Goal: Task Accomplishment & Management: Use online tool/utility

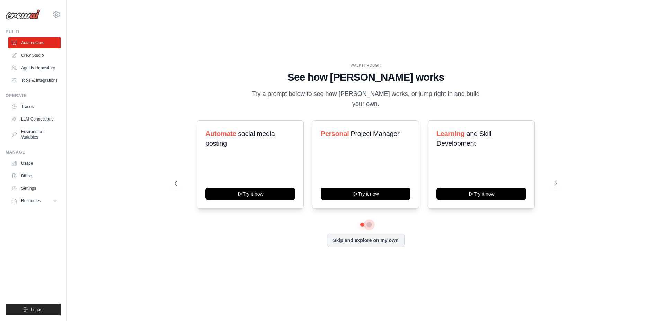
click at [370, 222] on button at bounding box center [370, 225] width 6 height 6
click at [25, 54] on link "Crew Studio" at bounding box center [35, 55] width 52 height 11
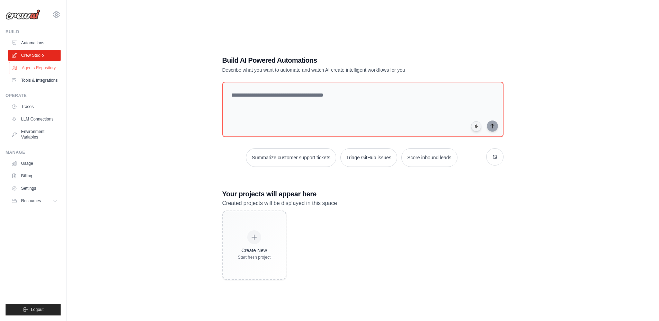
click at [27, 67] on link "Agents Repository" at bounding box center [35, 67] width 52 height 11
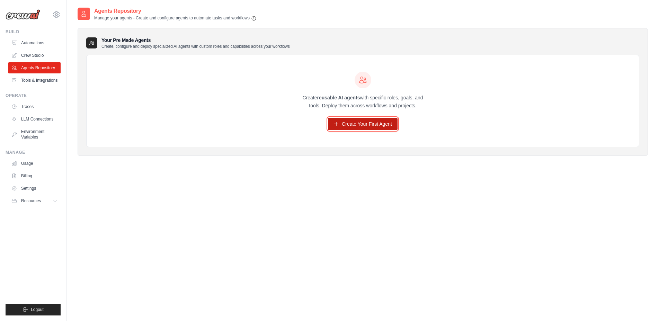
click at [350, 124] on link "Create Your First Agent" at bounding box center [363, 124] width 70 height 12
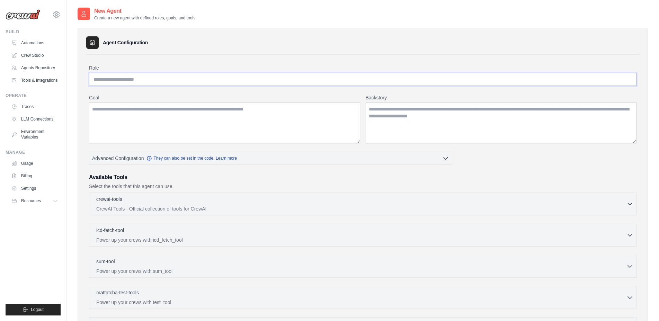
click at [286, 77] on input "Role" at bounding box center [363, 79] width 548 height 13
click at [292, 112] on textarea "Goal" at bounding box center [224, 123] width 271 height 41
click at [399, 116] on textarea "Backstory" at bounding box center [501, 123] width 271 height 41
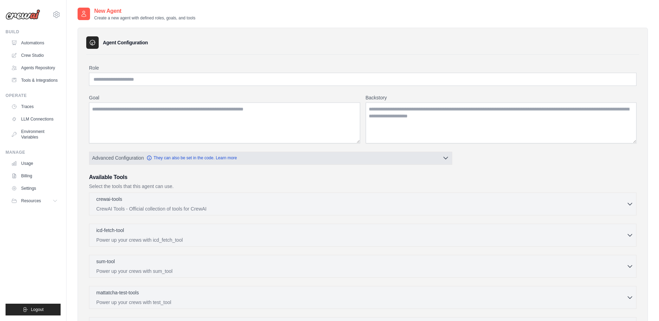
click at [435, 161] on button "Advanced Configuration They can also be set in the code. Learn more" at bounding box center [270, 158] width 363 height 12
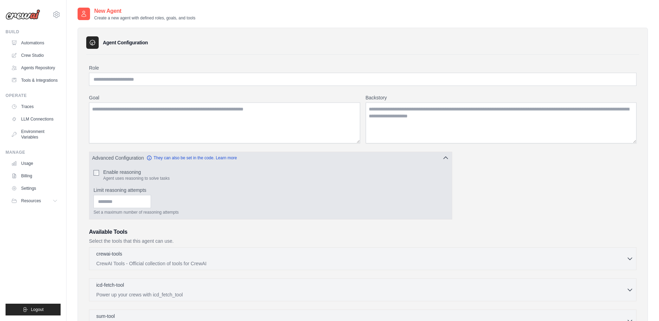
click at [435, 161] on button "Advanced Configuration They can also be set in the code. Learn more" at bounding box center [270, 158] width 363 height 12
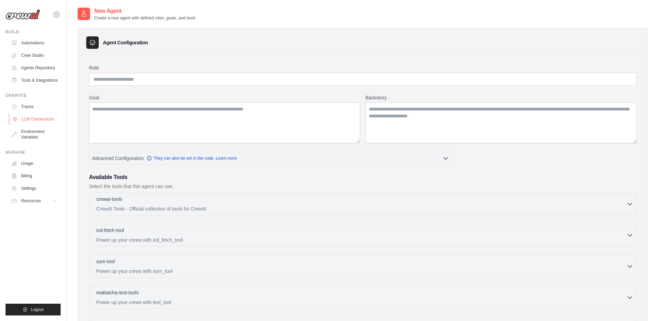
click at [39, 121] on link "LLM Connections" at bounding box center [35, 119] width 52 height 11
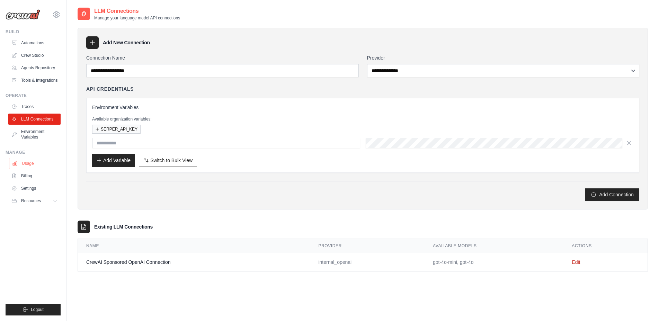
click at [24, 165] on link "Usage" at bounding box center [35, 163] width 52 height 11
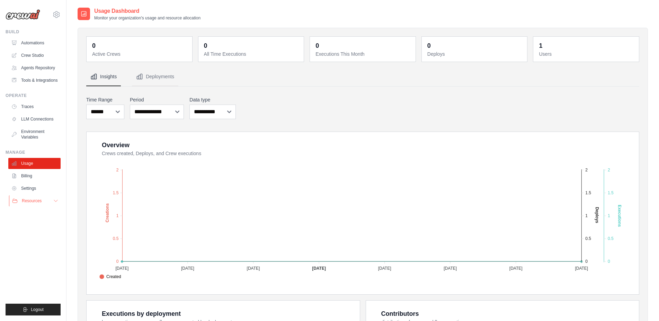
click at [48, 201] on button "Resources" at bounding box center [35, 200] width 52 height 11
click at [30, 225] on span "GitHub" at bounding box center [31, 224] width 13 height 6
click at [25, 132] on link "Environment Variables" at bounding box center [35, 134] width 52 height 17
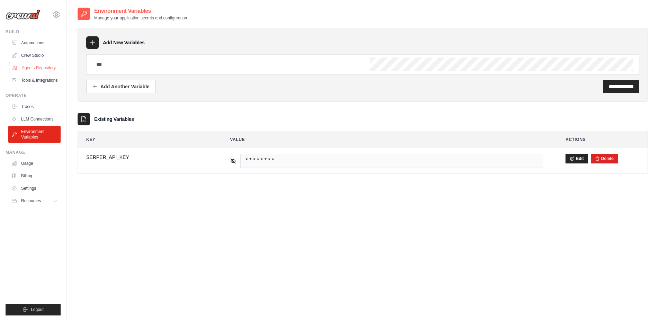
click at [29, 65] on link "Agents Repository" at bounding box center [35, 67] width 52 height 11
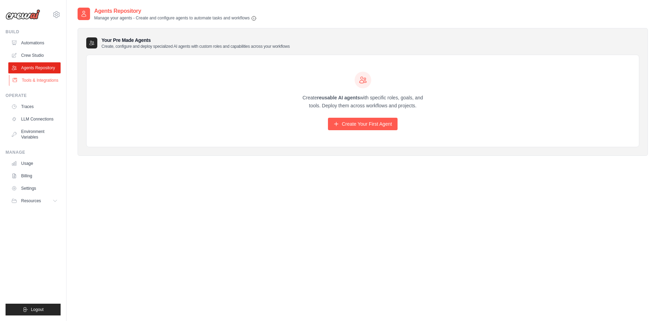
click at [29, 80] on link "Tools & Integrations" at bounding box center [35, 80] width 52 height 11
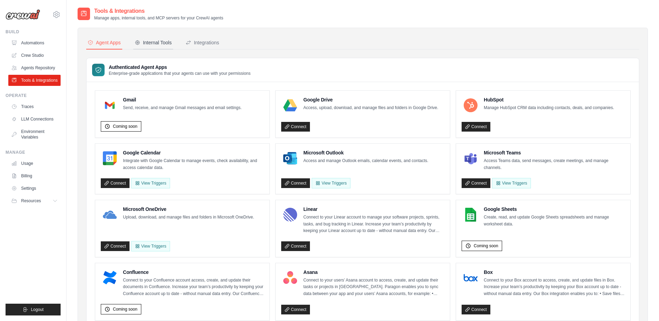
click at [158, 45] on div "Internal Tools" at bounding box center [153, 42] width 37 height 7
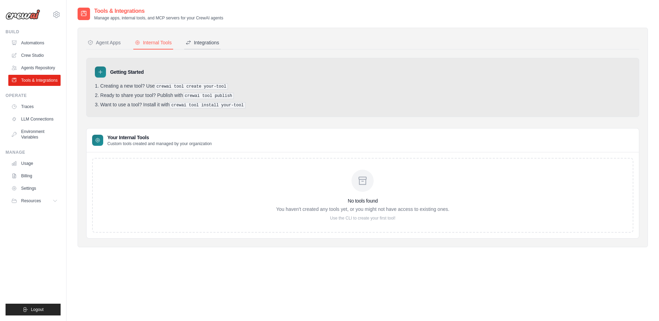
click at [204, 42] on div "Integrations" at bounding box center [203, 42] width 34 height 7
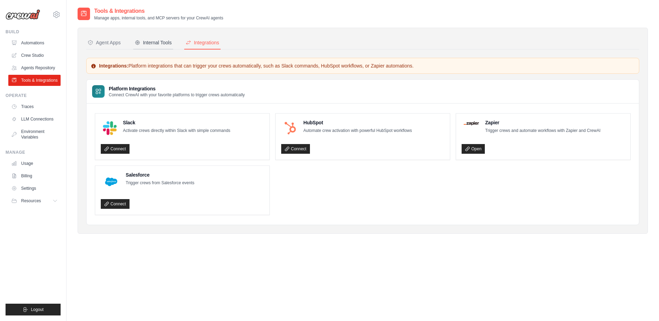
click at [160, 48] on button "Internal Tools" at bounding box center [153, 42] width 40 height 13
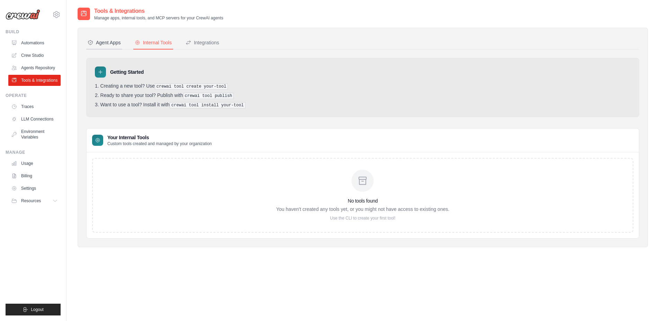
click at [104, 43] on div "Agent Apps" at bounding box center [104, 42] width 33 height 7
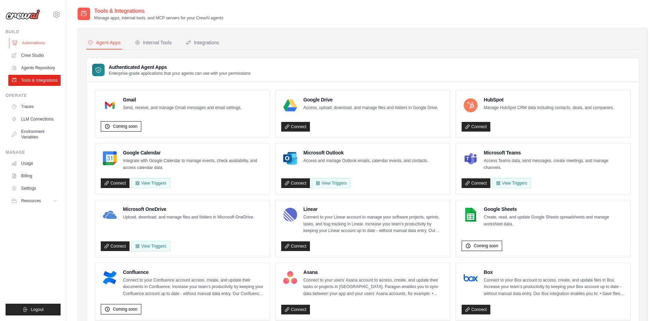
click at [33, 40] on link "Automations" at bounding box center [35, 42] width 52 height 11
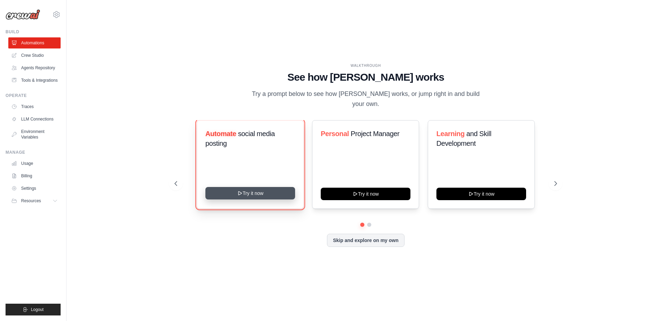
click at [256, 190] on button "Try it now" at bounding box center [251, 193] width 90 height 12
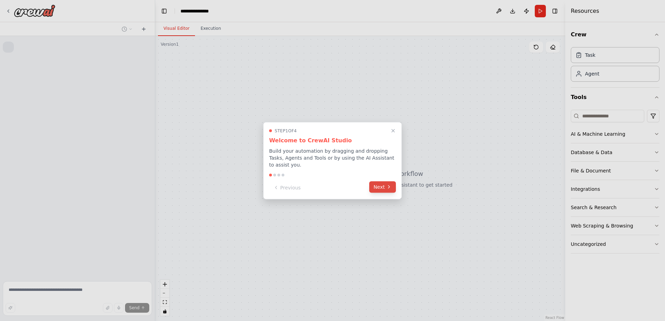
click at [386, 185] on button "Next" at bounding box center [382, 186] width 27 height 11
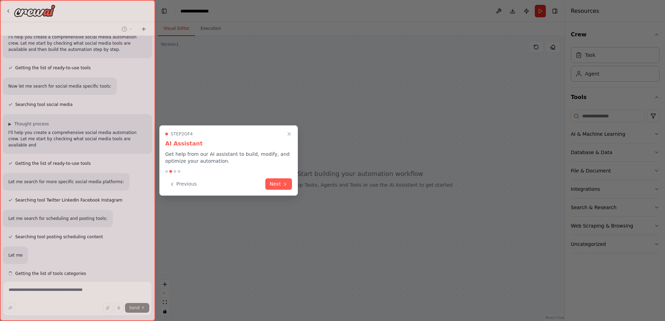
scroll to position [68, 0]
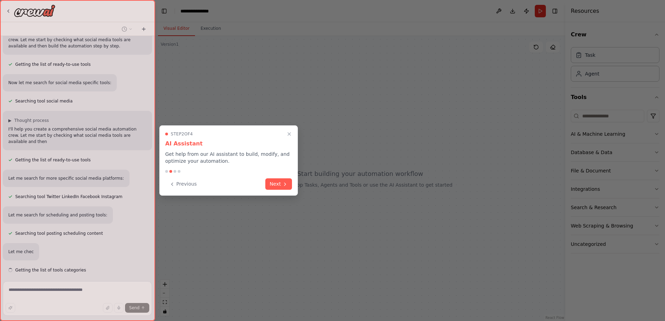
drag, startPoint x: 151, startPoint y: 138, endPoint x: 149, endPoint y: 67, distance: 70.4
click at [149, 67] on div at bounding box center [77, 160] width 155 height 321
drag, startPoint x: 151, startPoint y: 128, endPoint x: 154, endPoint y: 60, distance: 68.0
click at [154, 60] on div at bounding box center [77, 160] width 155 height 321
drag, startPoint x: 150, startPoint y: 104, endPoint x: 153, endPoint y: 23, distance: 81.1
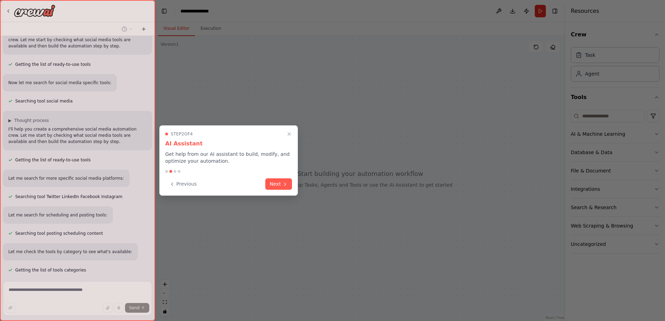
click at [153, 23] on div at bounding box center [77, 160] width 155 height 321
drag, startPoint x: 150, startPoint y: 109, endPoint x: 154, endPoint y: 36, distance: 72.5
click at [154, 36] on div at bounding box center [77, 160] width 155 height 321
click at [151, 38] on div at bounding box center [77, 160] width 155 height 321
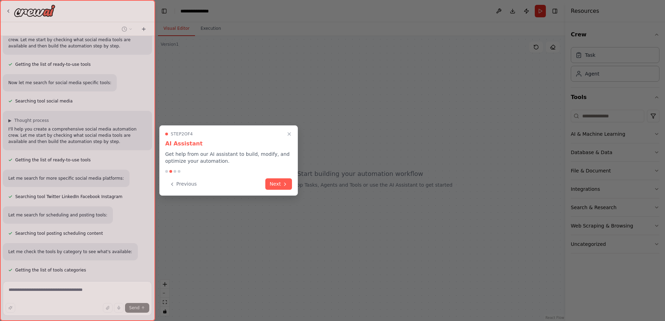
click at [151, 38] on div at bounding box center [77, 160] width 155 height 321
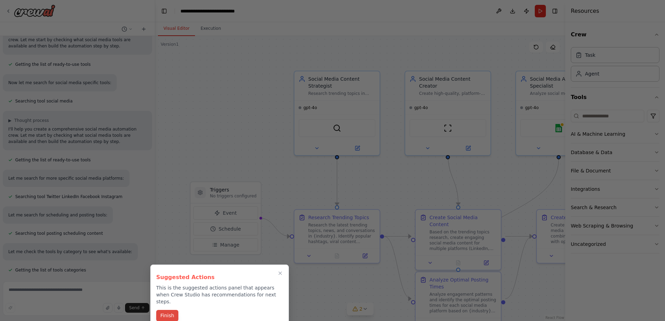
click at [168, 310] on button "Finish" at bounding box center [167, 315] width 22 height 11
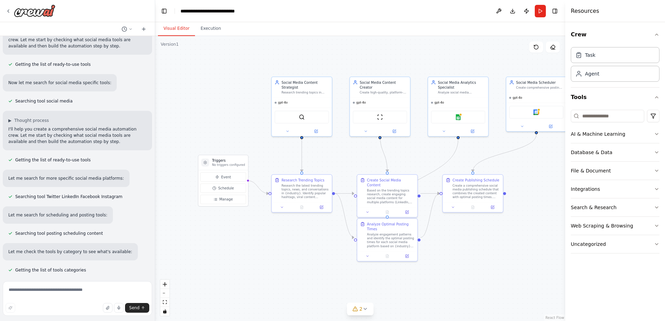
drag, startPoint x: 470, startPoint y: 208, endPoint x: 411, endPoint y: 148, distance: 84.3
click at [411, 148] on div ".deletable-edge-delete-btn { width: 20px; height: 20px; border: 0px solid #ffff…" at bounding box center [360, 178] width 410 height 285
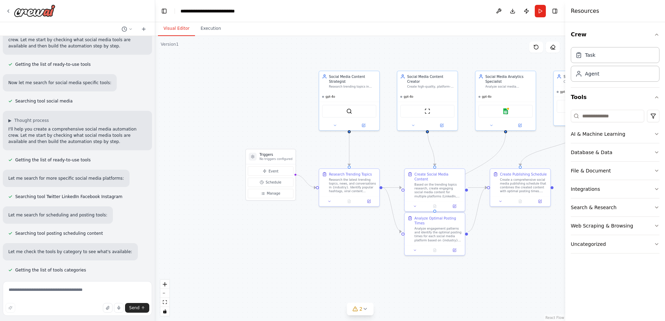
drag, startPoint x: 498, startPoint y: 246, endPoint x: 557, endPoint y: 239, distance: 60.0
click at [557, 239] on div ".deletable-edge-delete-btn { width: 20px; height: 20px; border: 0px solid #ffff…" at bounding box center [360, 178] width 410 height 285
click at [607, 79] on div "Agent" at bounding box center [615, 73] width 89 height 16
click at [645, 188] on button "Integrations" at bounding box center [615, 189] width 89 height 18
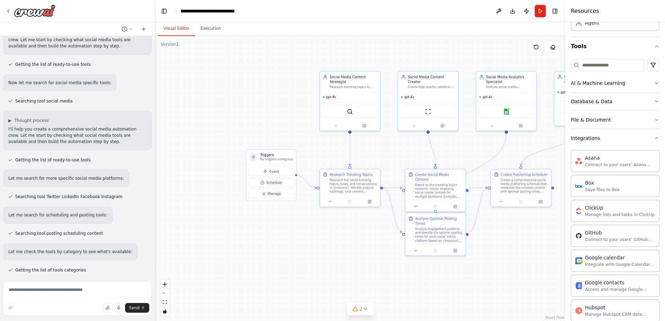
scroll to position [0, 0]
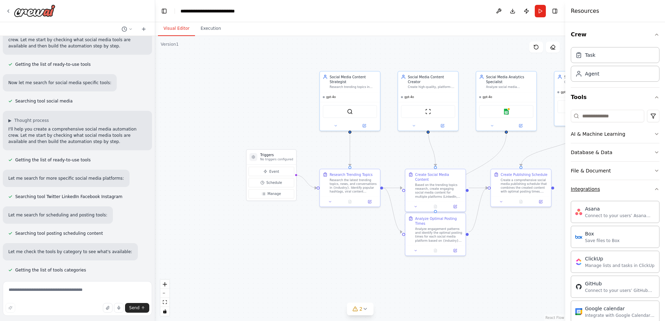
click at [638, 193] on button "Integrations" at bounding box center [615, 189] width 89 height 18
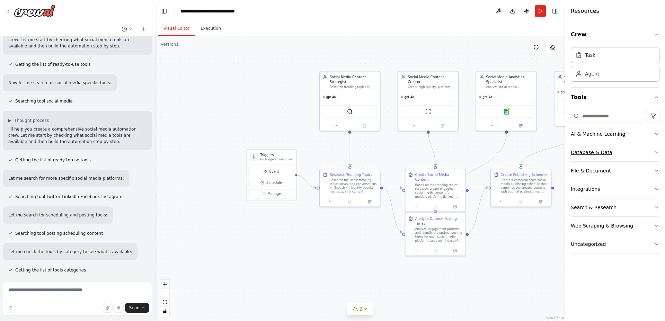
click at [643, 156] on button "Database & Data" at bounding box center [615, 152] width 89 height 18
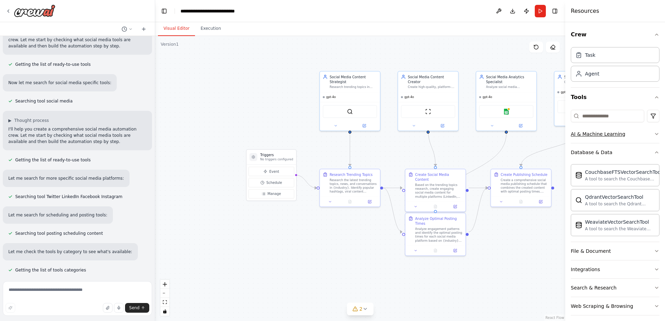
click at [644, 134] on button "AI & Machine Learning" at bounding box center [615, 134] width 89 height 18
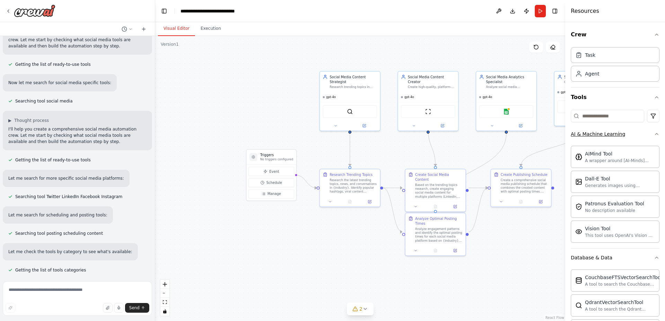
click at [644, 134] on button "AI & Machine Learning" at bounding box center [615, 134] width 89 height 18
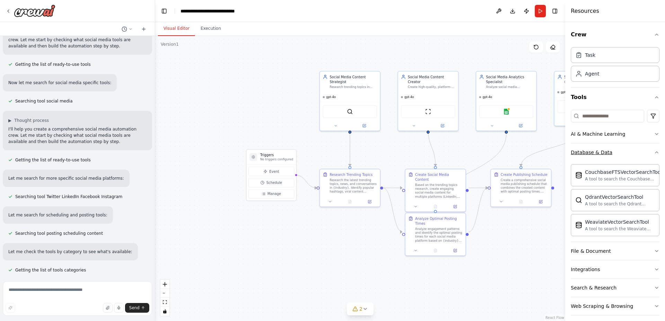
click at [654, 155] on icon "button" at bounding box center [657, 153] width 6 height 6
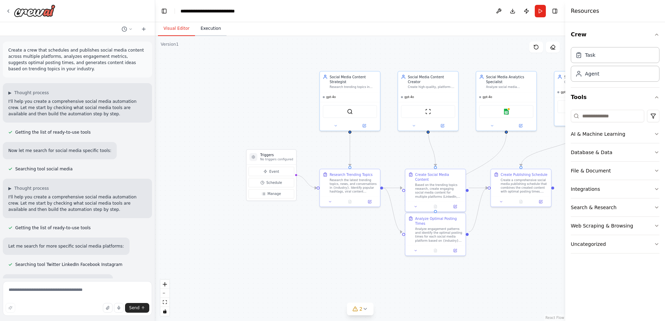
click at [204, 32] on button "Execution" at bounding box center [211, 28] width 32 height 15
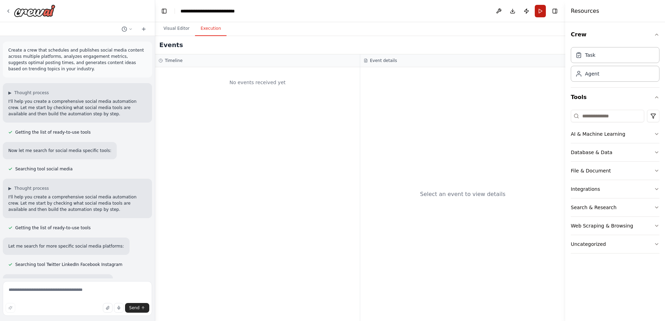
click at [536, 12] on button "Run" at bounding box center [540, 11] width 11 height 12
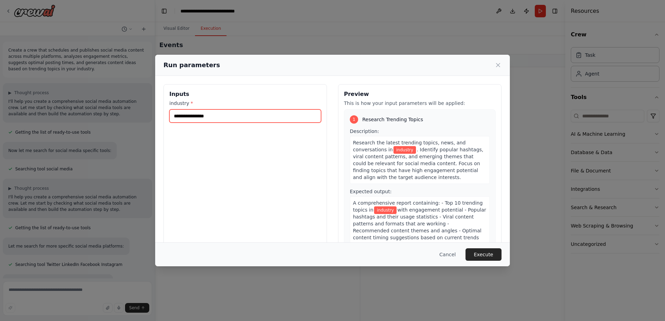
click at [263, 118] on input "industry *" at bounding box center [245, 116] width 152 height 13
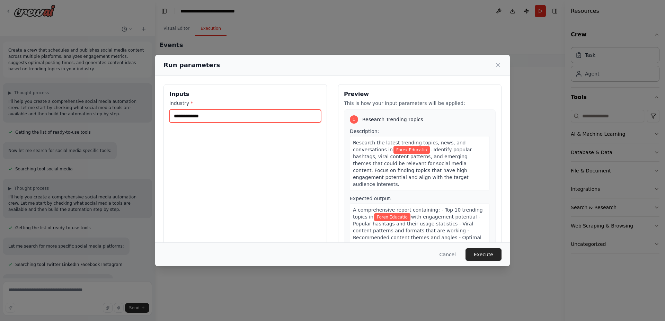
type input "**********"
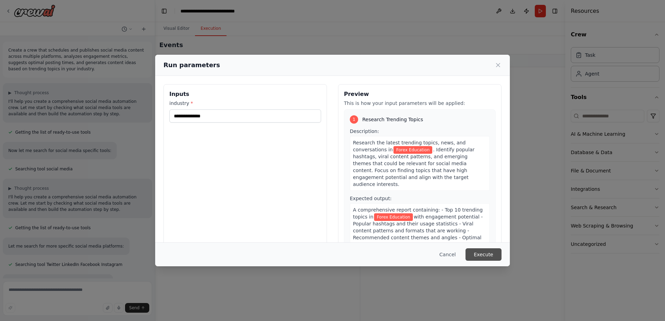
click at [479, 252] on button "Execute" at bounding box center [484, 254] width 36 height 12
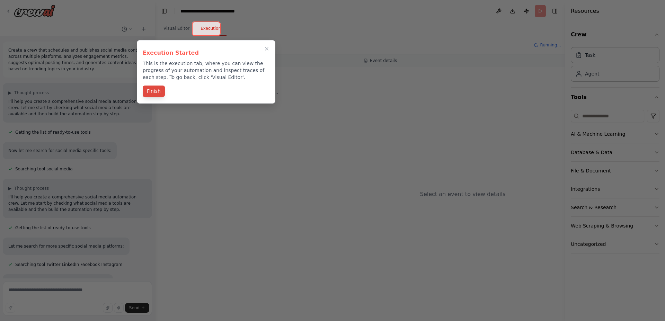
click at [158, 92] on button "Finish" at bounding box center [154, 91] width 22 height 11
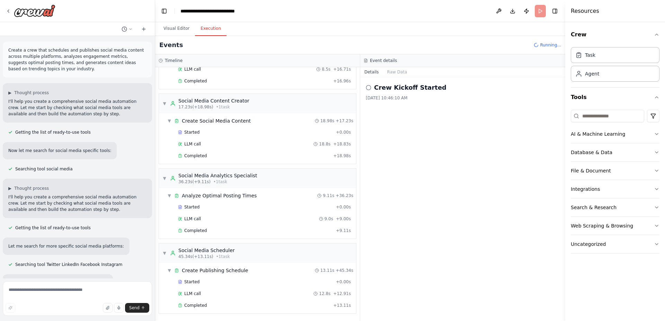
scroll to position [123, 0]
click at [369, 86] on icon at bounding box center [369, 88] width 6 height 6
click at [174, 30] on button "Visual Editor" at bounding box center [176, 28] width 37 height 15
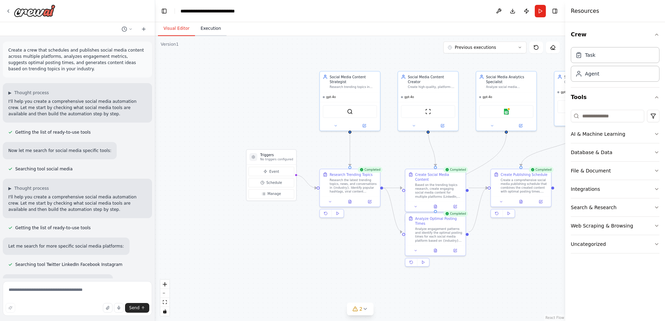
click at [207, 29] on button "Execution" at bounding box center [211, 28] width 32 height 15
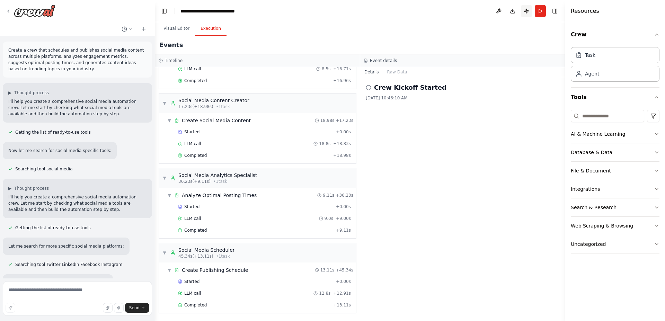
click at [528, 11] on button "Publish" at bounding box center [526, 11] width 11 height 12
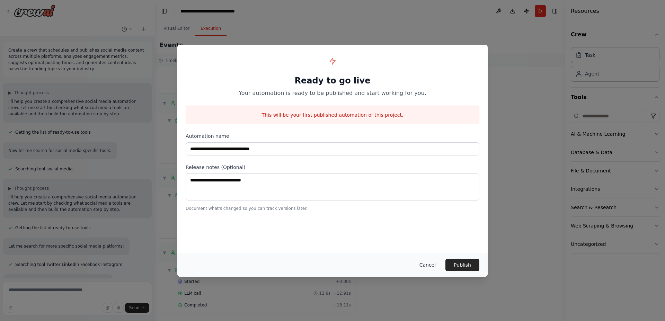
click at [429, 267] on button "Cancel" at bounding box center [427, 265] width 27 height 12
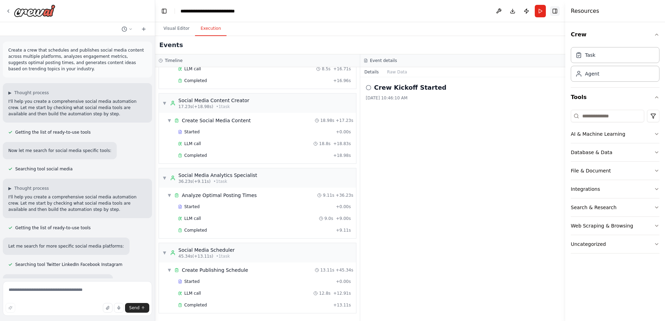
click at [553, 8] on button "Toggle Right Sidebar" at bounding box center [555, 11] width 10 height 10
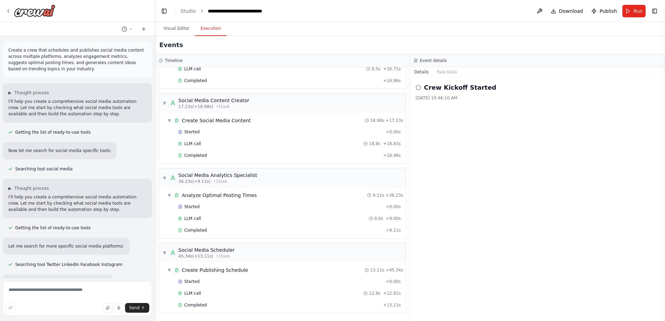
click at [649, 10] on header "**********" at bounding box center [410, 11] width 510 height 22
click at [655, 11] on button "Toggle Right Sidebar" at bounding box center [655, 11] width 10 height 10
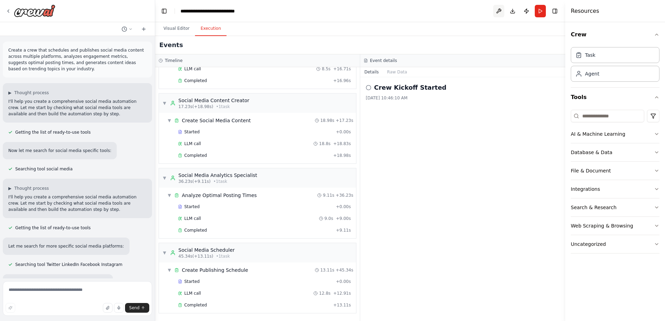
click at [500, 13] on button at bounding box center [498, 11] width 11 height 12
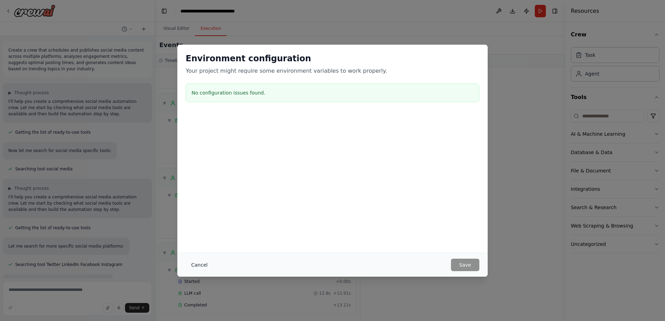
click at [194, 266] on button "Cancel" at bounding box center [199, 265] width 27 height 12
